Goal: Transaction & Acquisition: Purchase product/service

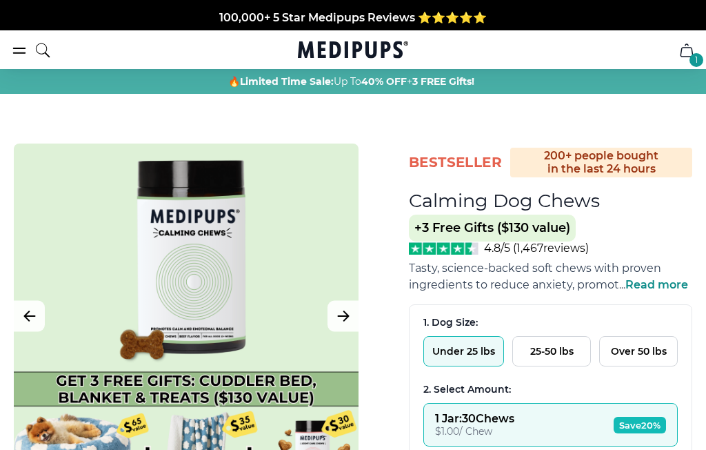
click at [546, 350] on button "25-50 lbs" at bounding box center [551, 351] width 79 height 30
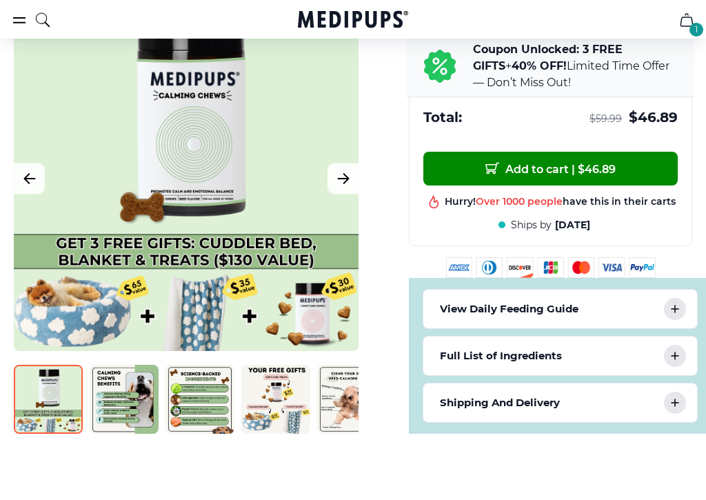
scroll to position [616, 0]
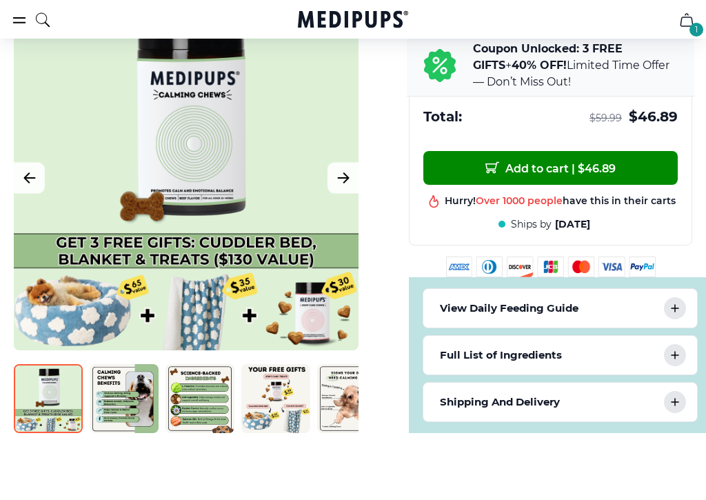
click at [140, 150] on div at bounding box center [186, 178] width 345 height 345
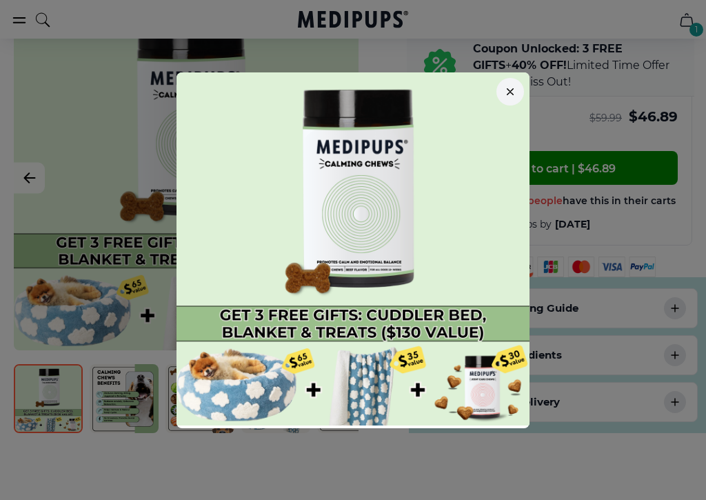
scroll to position [615, 6]
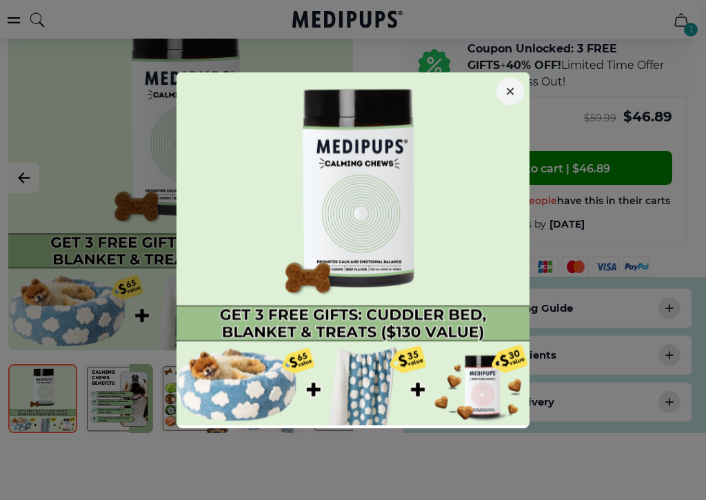
click at [504, 97] on button "button" at bounding box center [510, 92] width 28 height 28
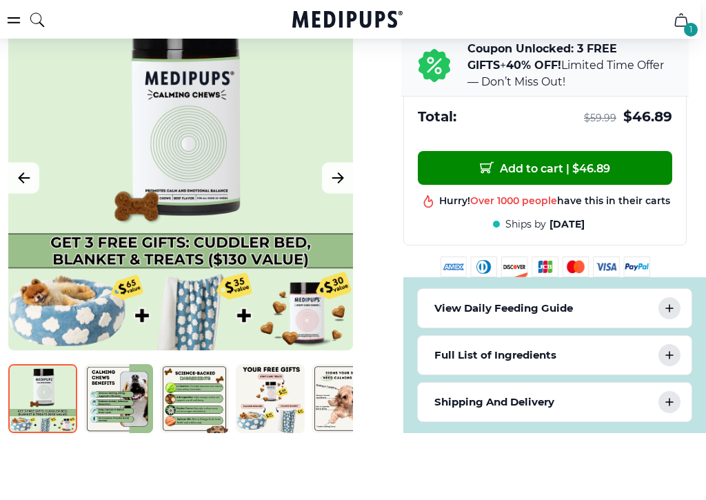
scroll to position [616, 6]
click at [333, 180] on icon "Next Image" at bounding box center [338, 177] width 17 height 17
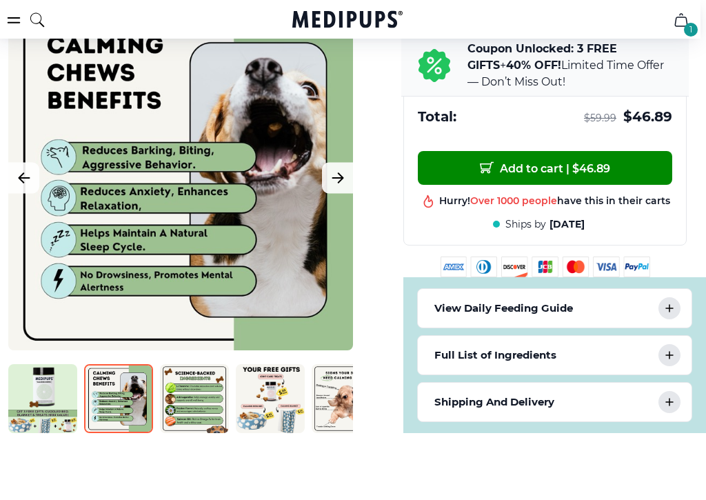
click at [336, 180] on icon "Next Image" at bounding box center [338, 177] width 17 height 17
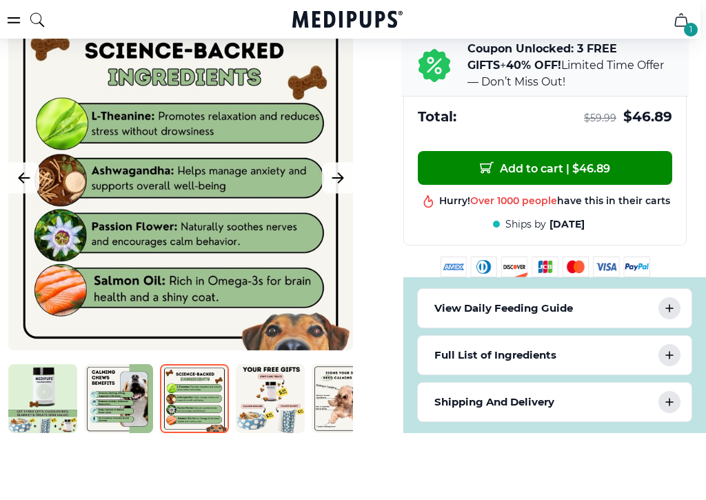
click at [338, 181] on icon "Next Image" at bounding box center [338, 177] width 17 height 17
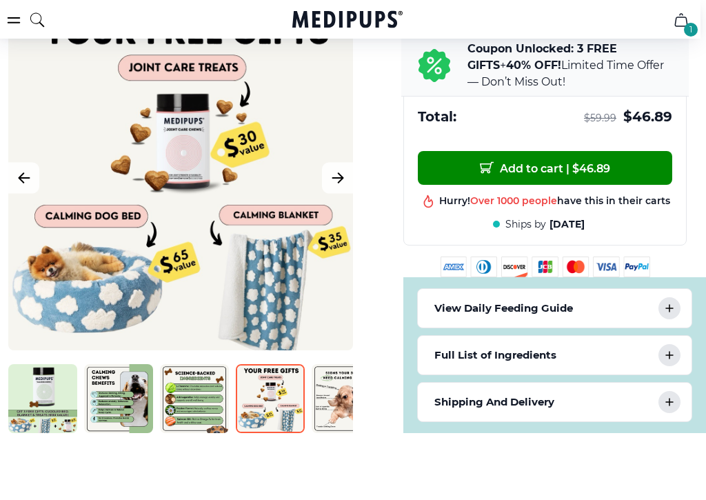
click at [334, 177] on icon "Next Image" at bounding box center [338, 177] width 17 height 17
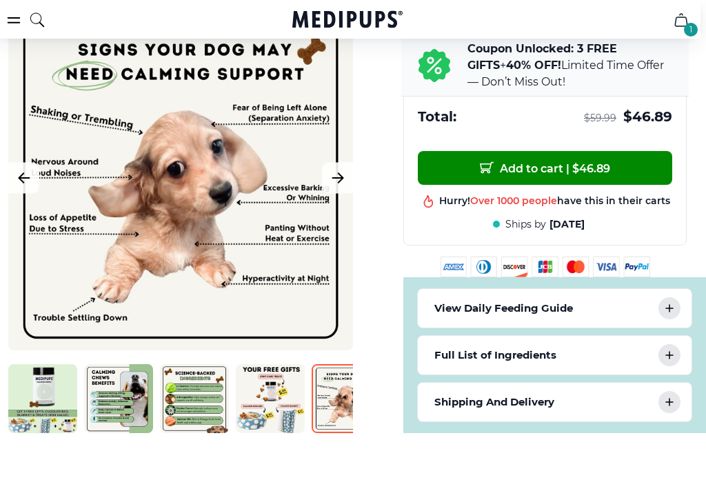
click at [335, 186] on icon "Next Image" at bounding box center [338, 177] width 17 height 17
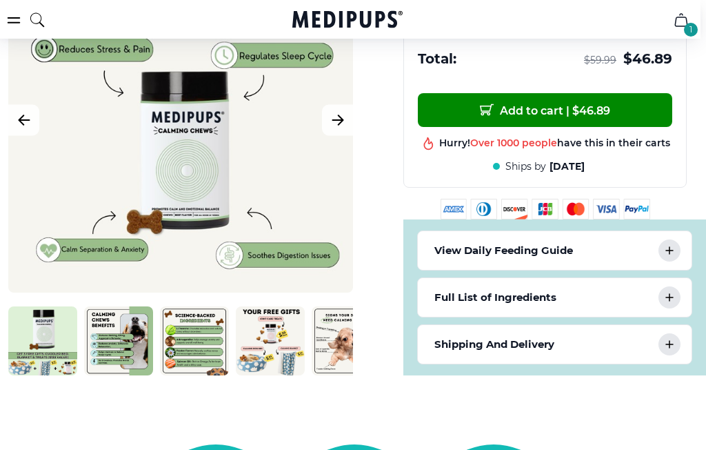
scroll to position [671, 6]
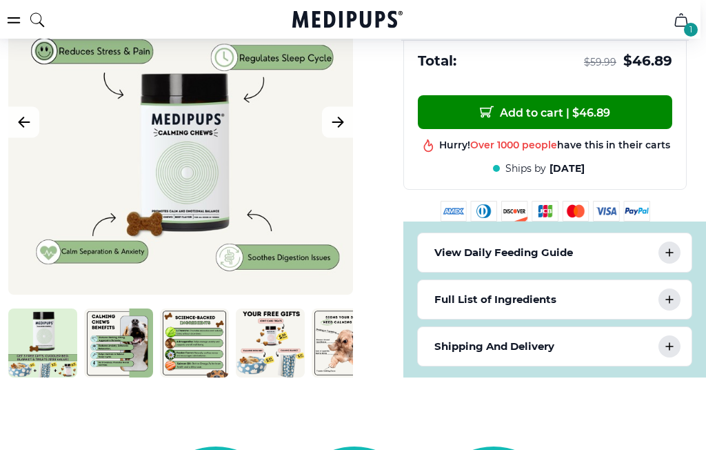
click at [440, 308] on p "Full List of Ingredients" at bounding box center [495, 300] width 122 height 17
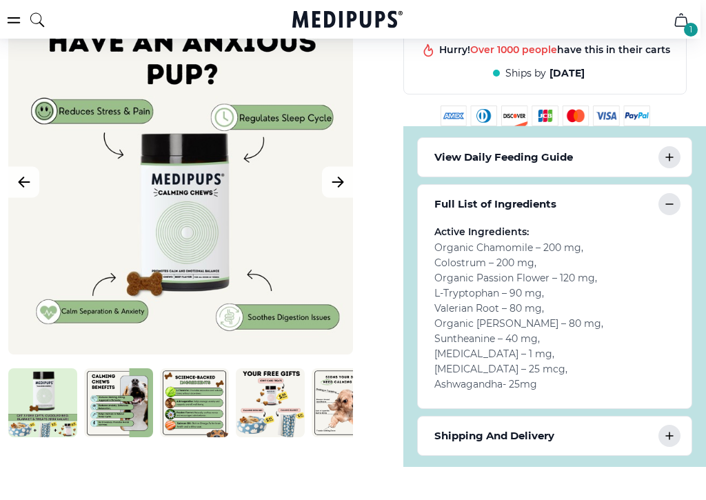
scroll to position [767, 6]
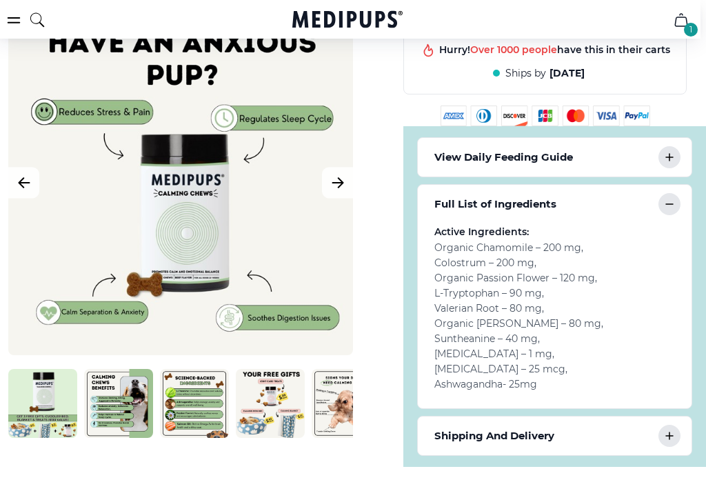
click at [330, 177] on icon "Next Image" at bounding box center [338, 182] width 17 height 17
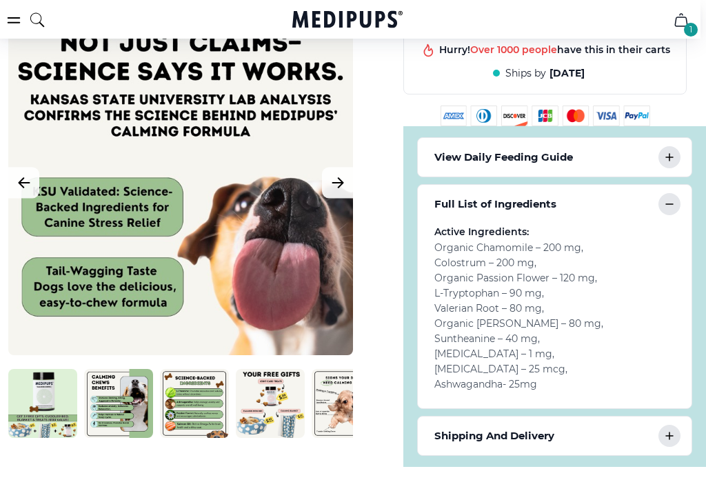
click at [338, 182] on icon "Next Image" at bounding box center [337, 183] width 10 height 10
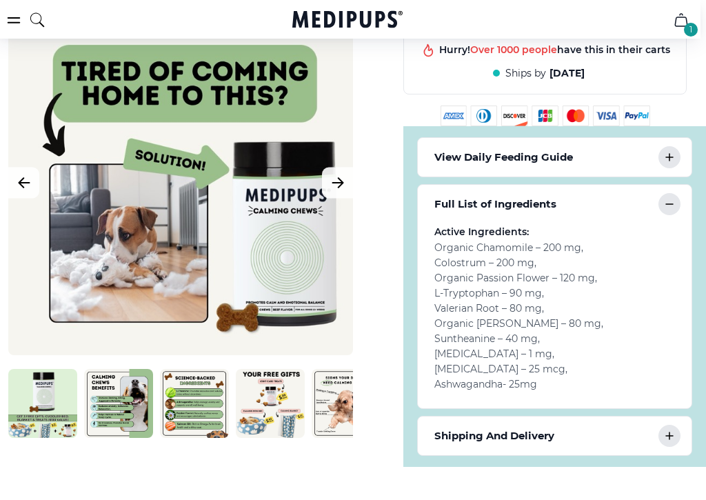
click at [328, 181] on button "Next Image" at bounding box center [337, 182] width 31 height 31
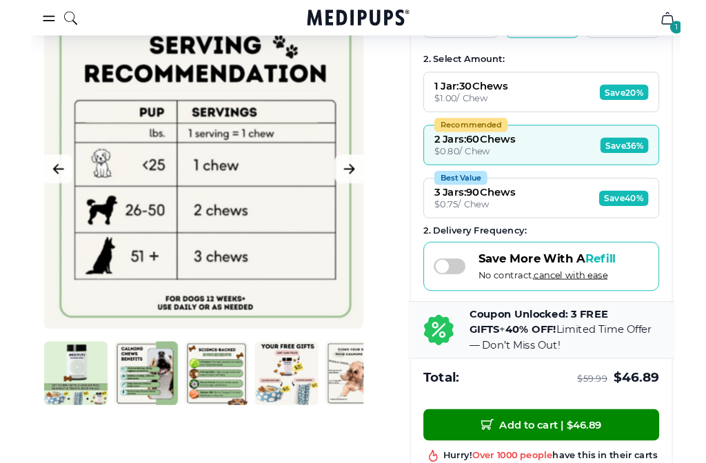
scroll to position [321, 3]
